Goal: Use online tool/utility: Utilize a website feature to perform a specific function

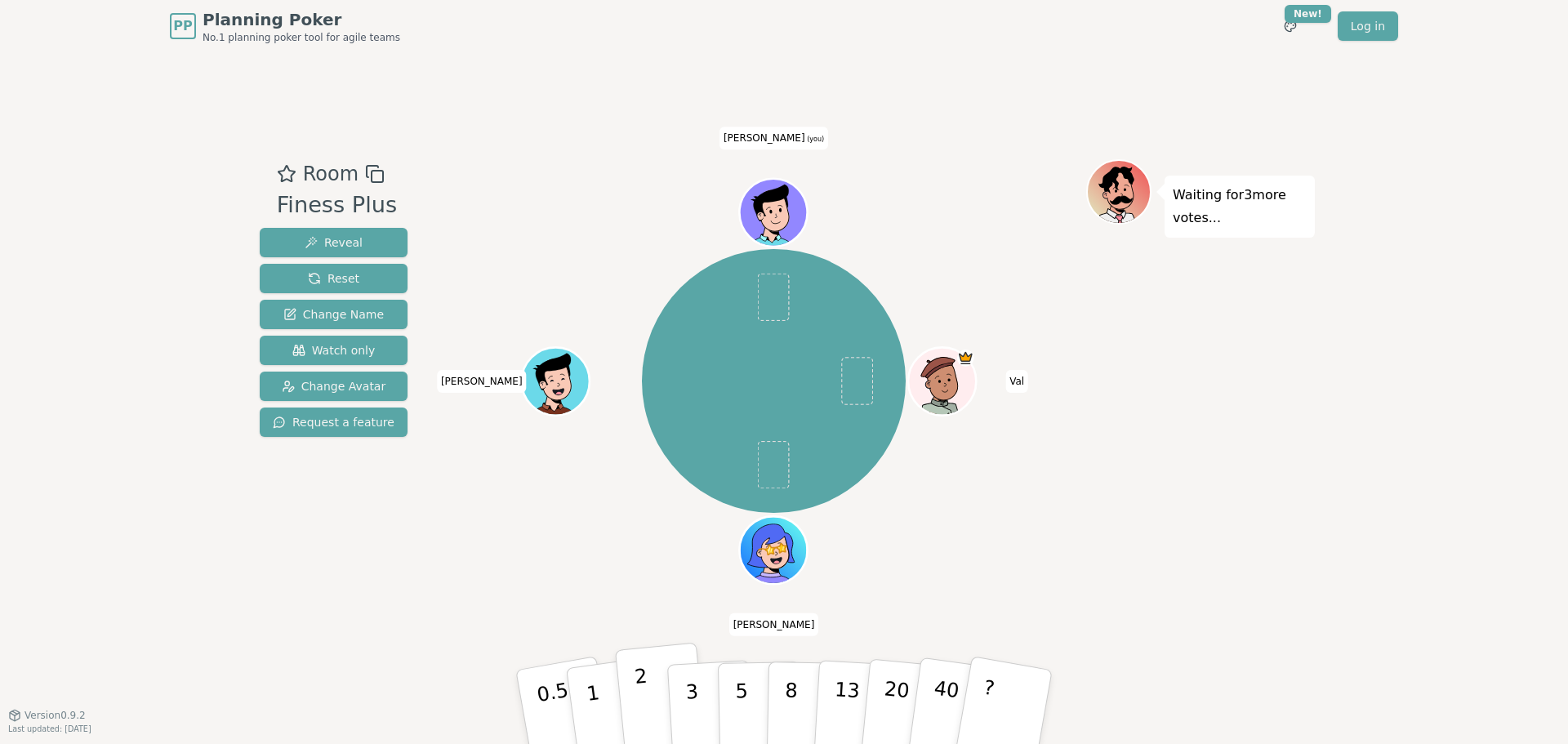
click at [633, 682] on button "2" at bounding box center [662, 707] width 93 height 130
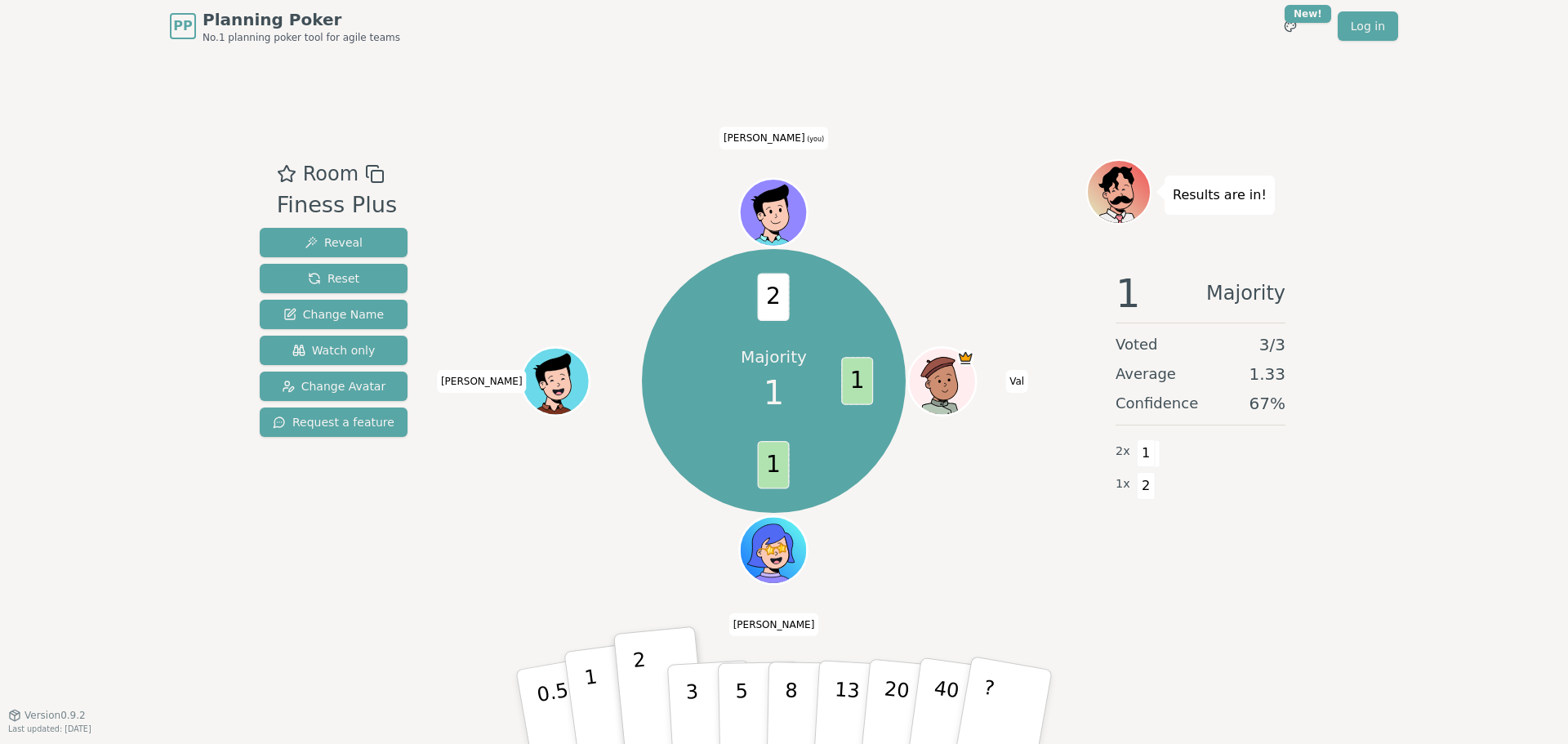
click at [591, 697] on p "1" at bounding box center [595, 709] width 25 height 89
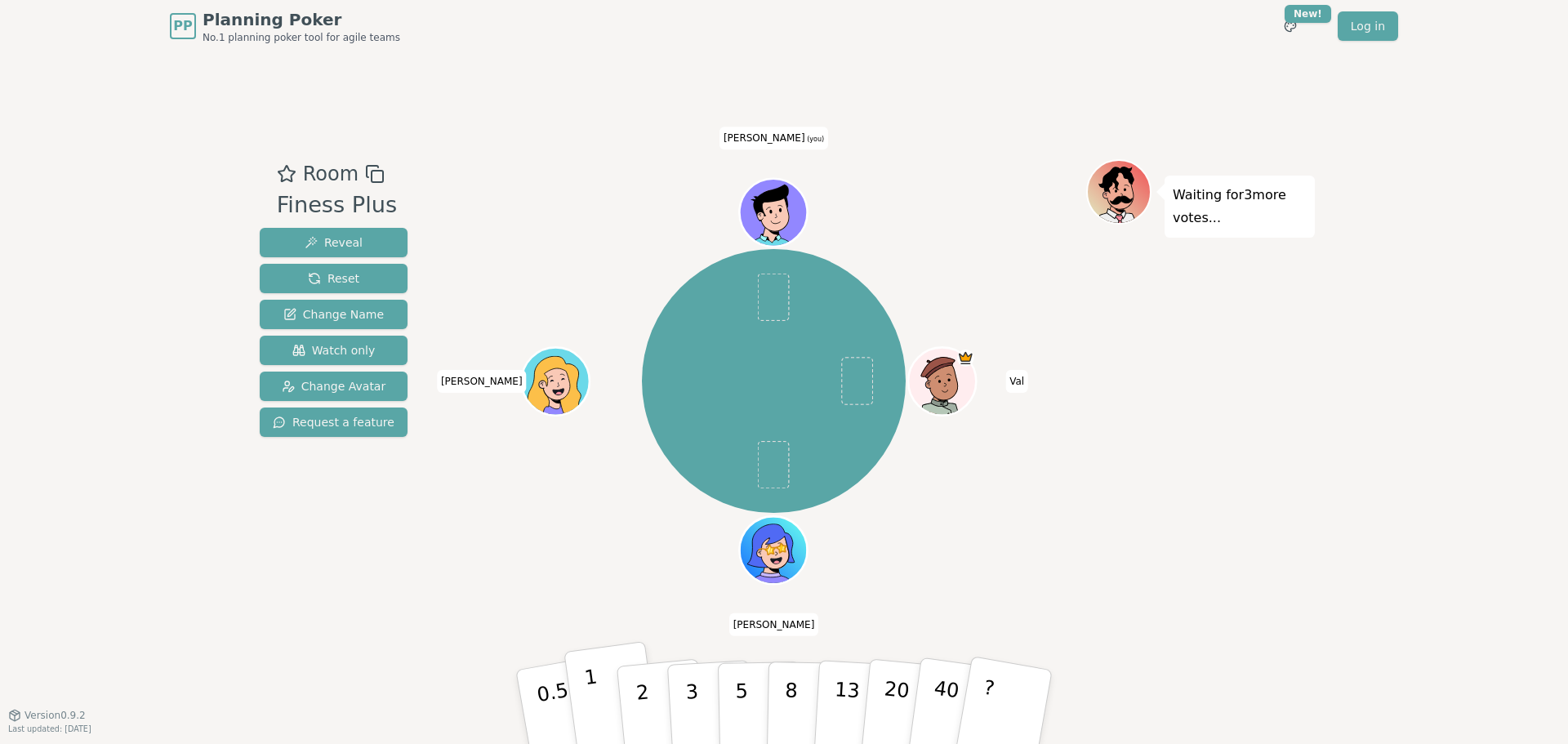
click at [611, 691] on button "1" at bounding box center [612, 707] width 97 height 132
click at [600, 582] on div "[PERSON_NAME] [PERSON_NAME] [PERSON_NAME] (you)" at bounding box center [774, 383] width 625 height 449
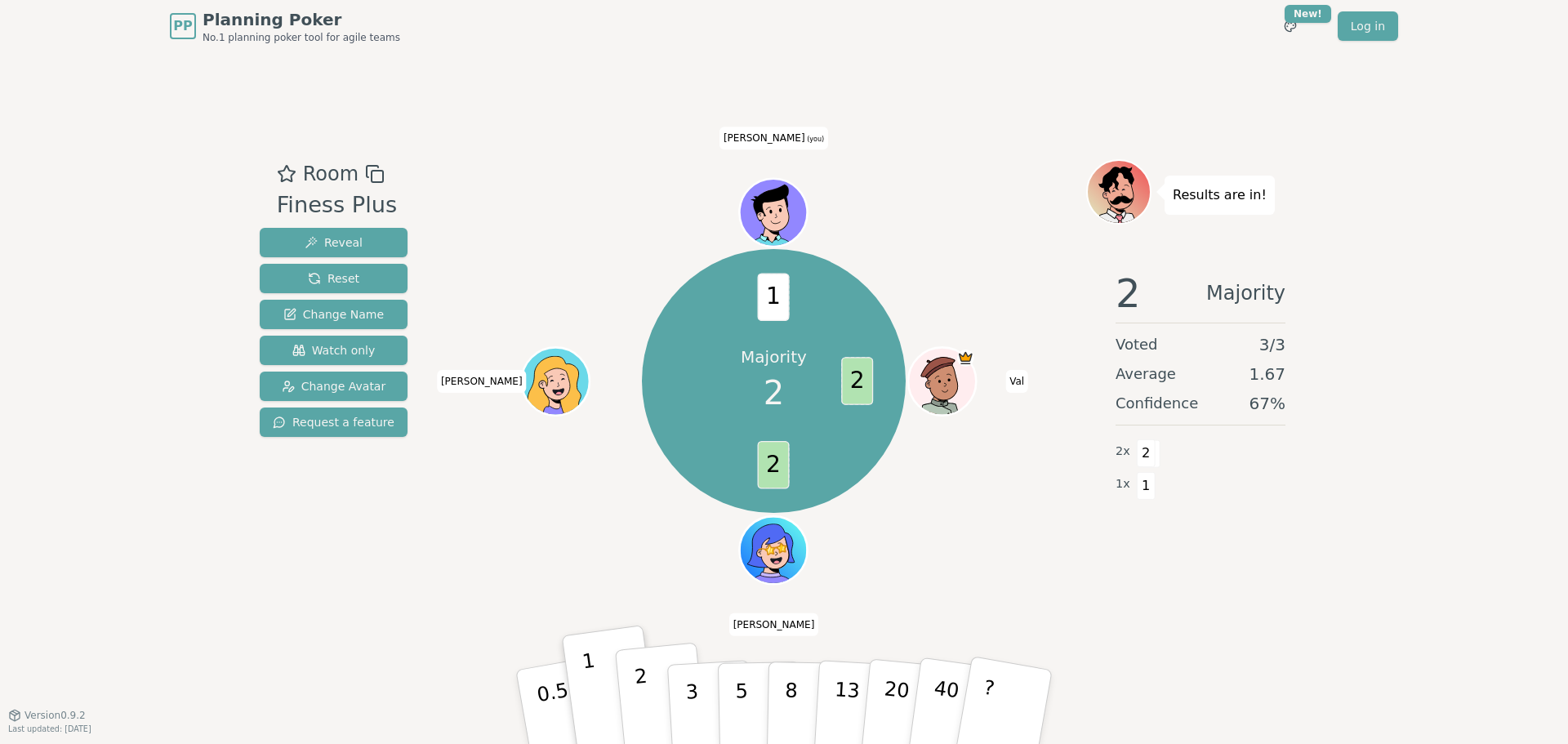
click at [640, 708] on p "2" at bounding box center [645, 709] width 21 height 89
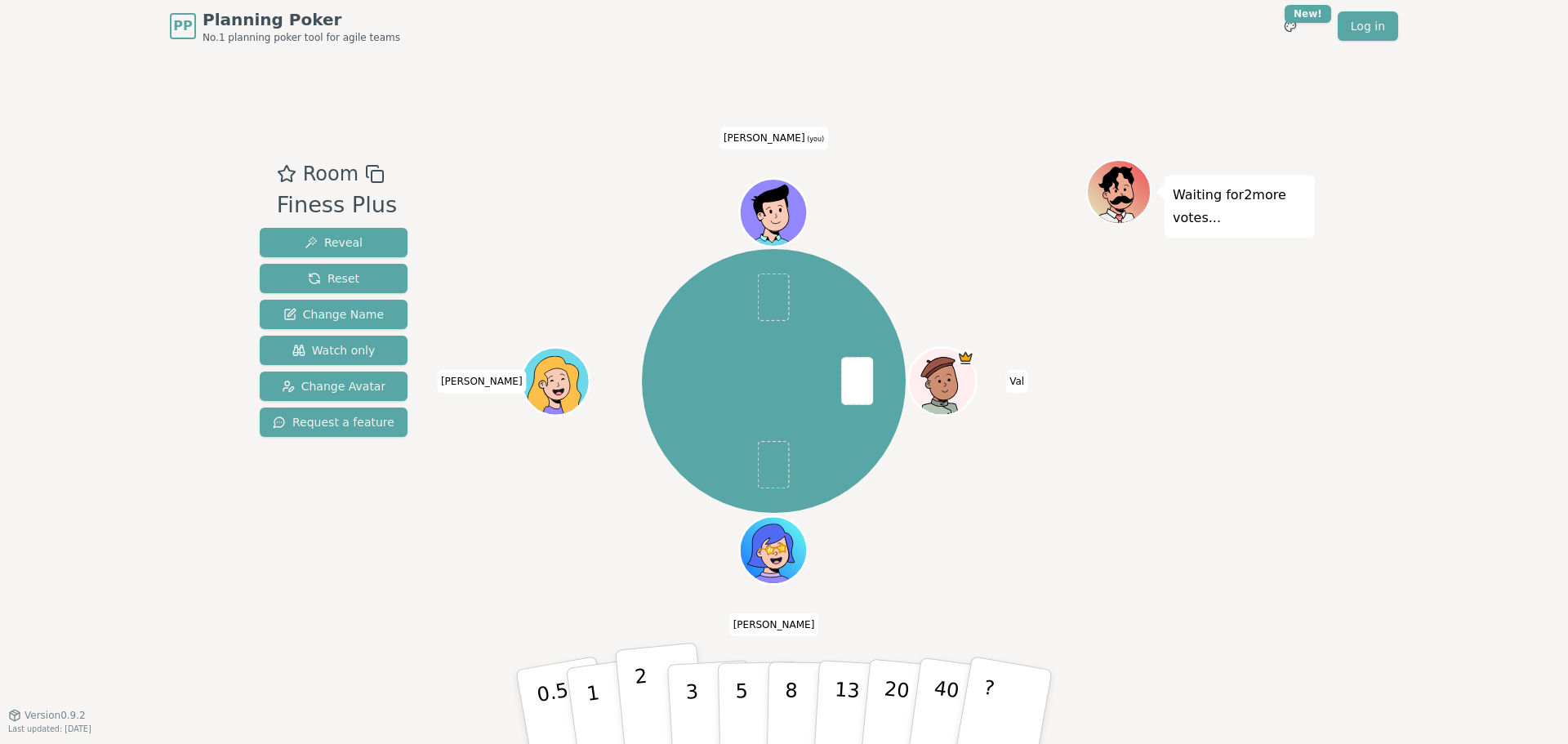
click at [658, 696] on button "2" at bounding box center [662, 707] width 93 height 130
click at [848, 552] on div "[PERSON_NAME] [PERSON_NAME] [PERSON_NAME] (you)" at bounding box center [774, 381] width 625 height 385
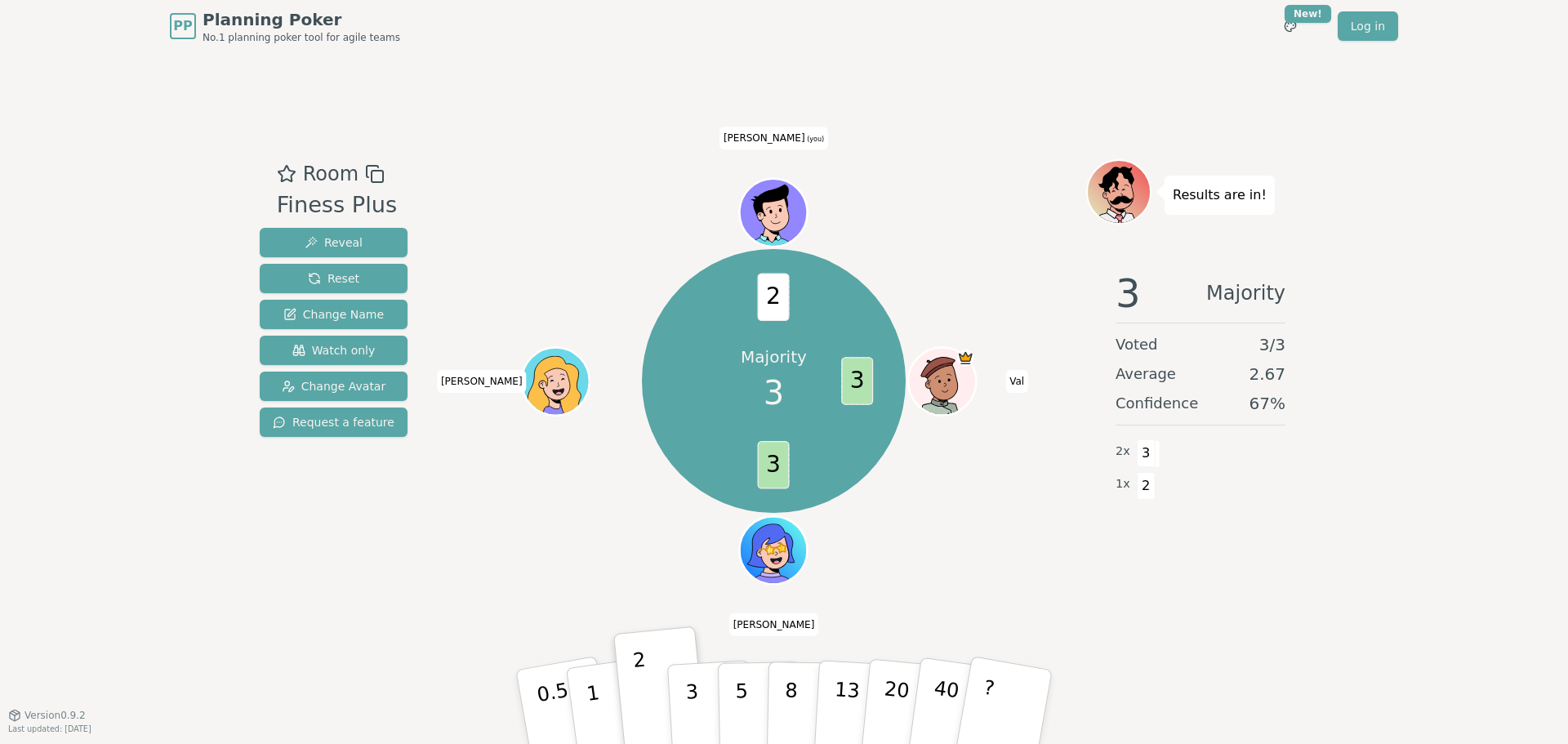
click at [702, 595] on div "Majority 3 3 3 2 [PERSON_NAME] [PERSON_NAME] [PERSON_NAME] (you)" at bounding box center [774, 383] width 625 height 449
click at [705, 688] on button "3" at bounding box center [711, 707] width 89 height 128
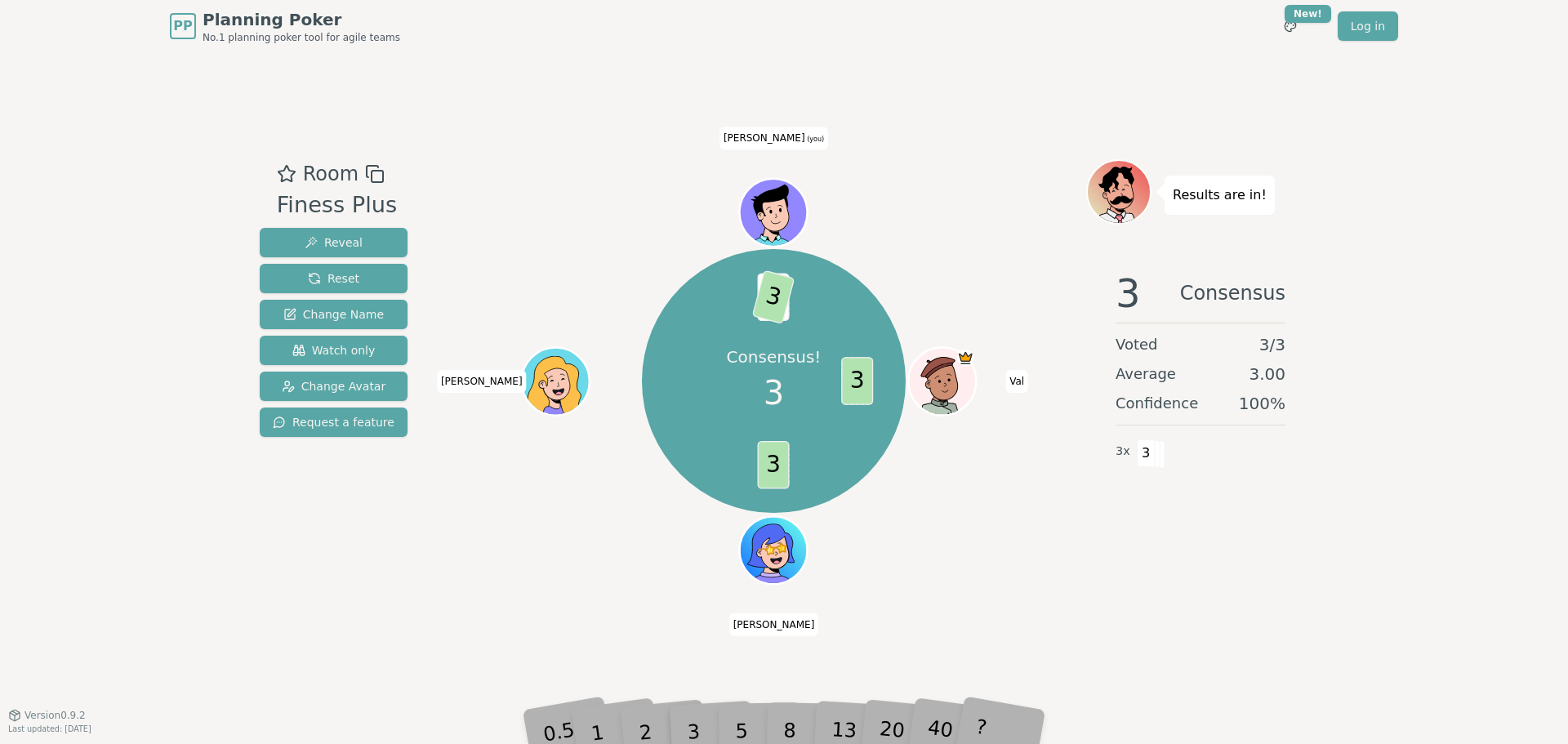
click at [711, 576] on div "Consensus! 3 3 3 2 3 [PERSON_NAME] [PERSON_NAME] [PERSON_NAME] (you)" at bounding box center [774, 383] width 625 height 449
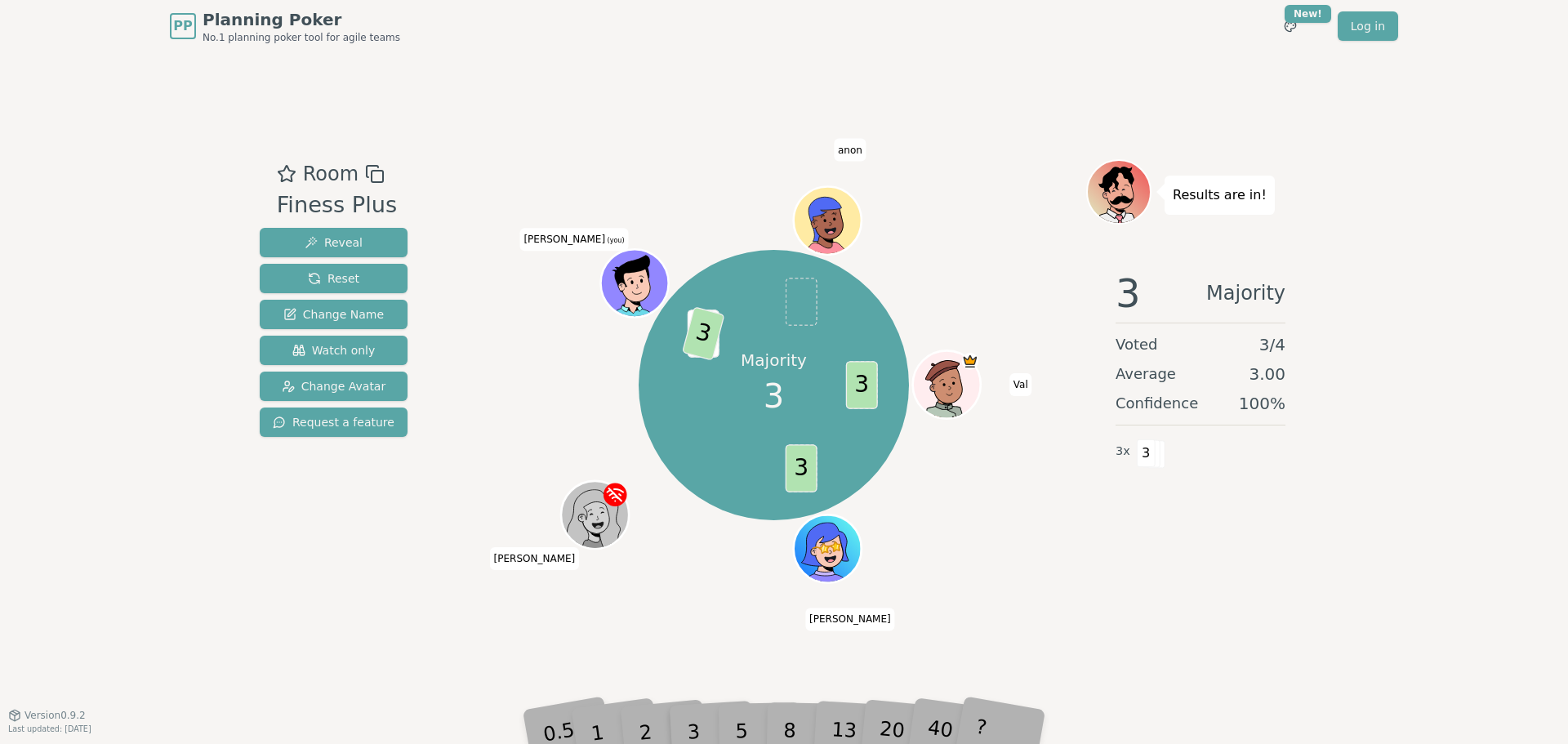
click at [726, 530] on div "Majority 3 3 3 2 3 [PERSON_NAME] [PERSON_NAME] [PERSON_NAME] (you) anon" at bounding box center [774, 385] width 625 height 393
click at [334, 272] on span "Reset" at bounding box center [333, 279] width 52 height 16
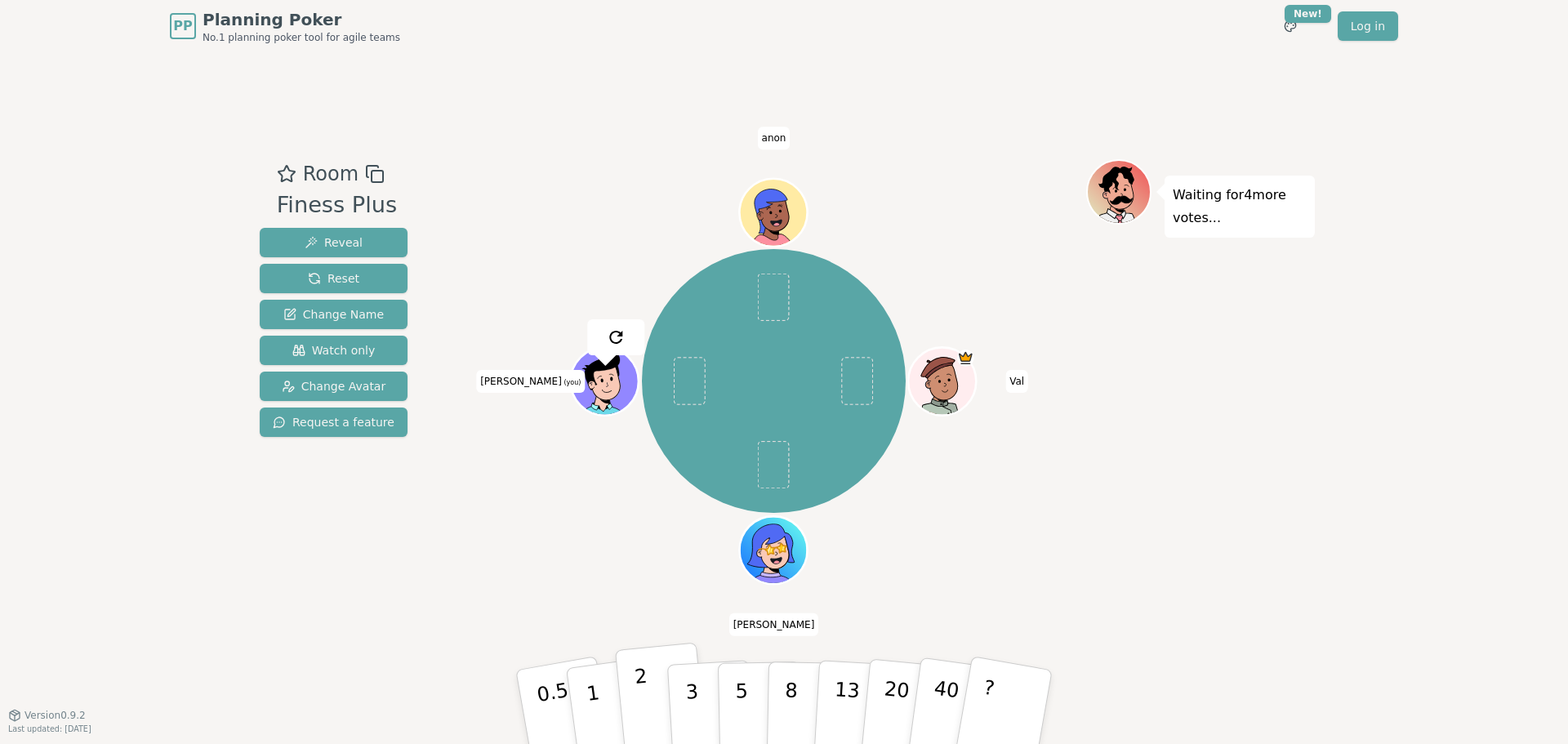
click at [621, 706] on button "2" at bounding box center [662, 707] width 93 height 130
click at [603, 709] on button "1" at bounding box center [612, 707] width 97 height 132
click at [604, 694] on button "1" at bounding box center [612, 707] width 97 height 132
click at [630, 510] on div "[PERSON_NAME] [PERSON_NAME] (you) anon" at bounding box center [774, 381] width 625 height 385
click at [599, 673] on button "1" at bounding box center [612, 707] width 97 height 132
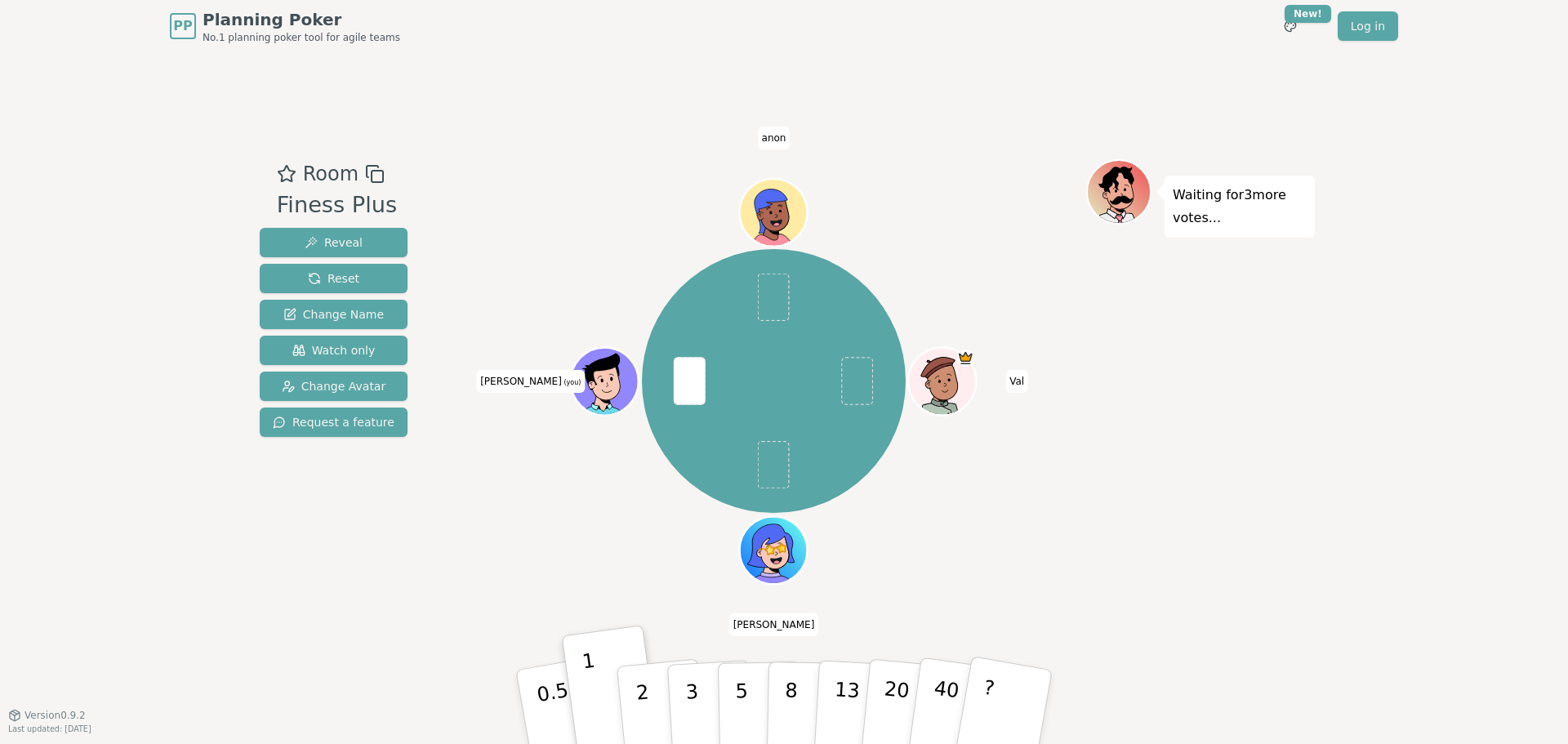
click at [645, 532] on div "[PERSON_NAME] [PERSON_NAME] (you) anon" at bounding box center [774, 381] width 625 height 385
click at [344, 241] on span "Reveal" at bounding box center [333, 243] width 58 height 16
click at [1015, 170] on div at bounding box center [774, 174] width 625 height 29
